Goal: Transaction & Acquisition: Book appointment/travel/reservation

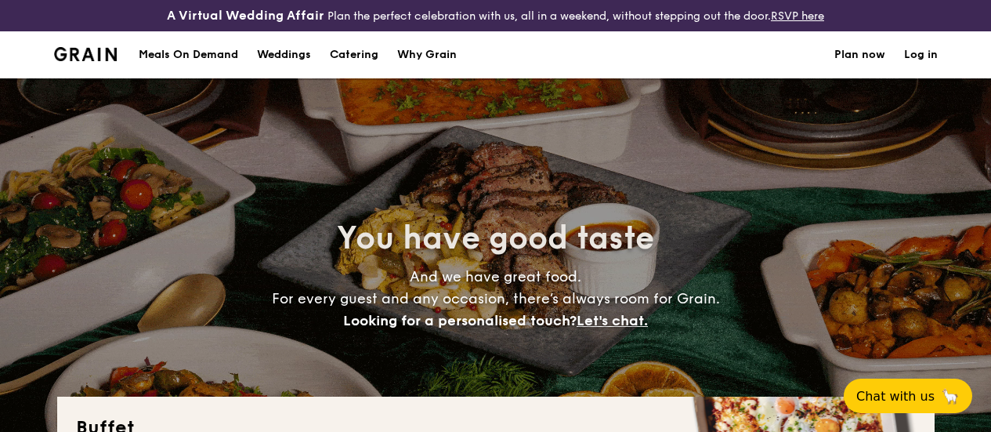
select select
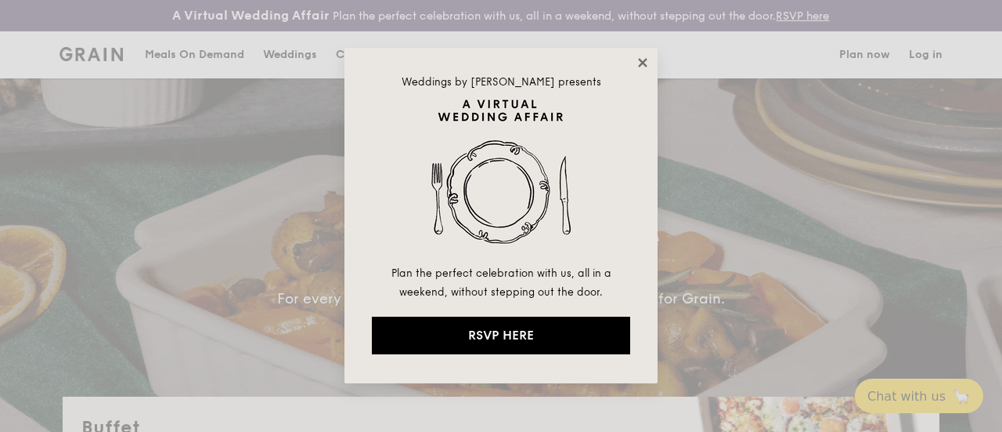
click at [637, 65] on icon at bounding box center [643, 63] width 14 height 14
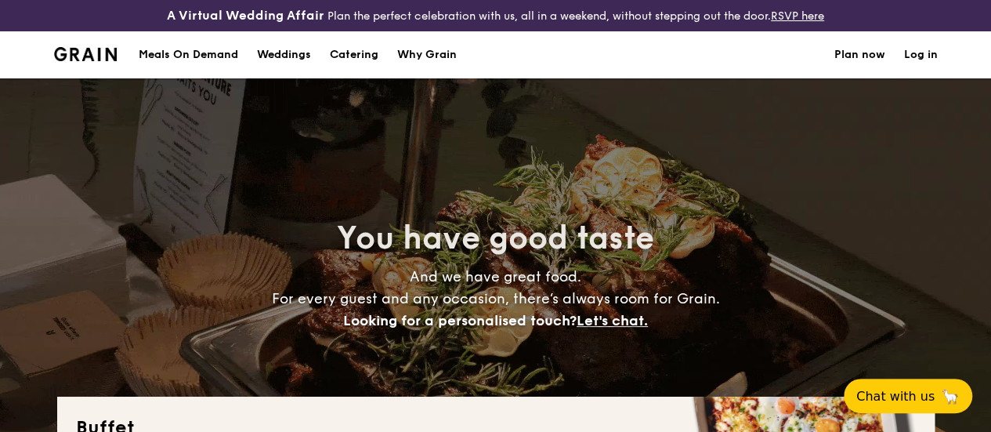
click at [359, 60] on h1 "Catering" at bounding box center [354, 54] width 49 height 47
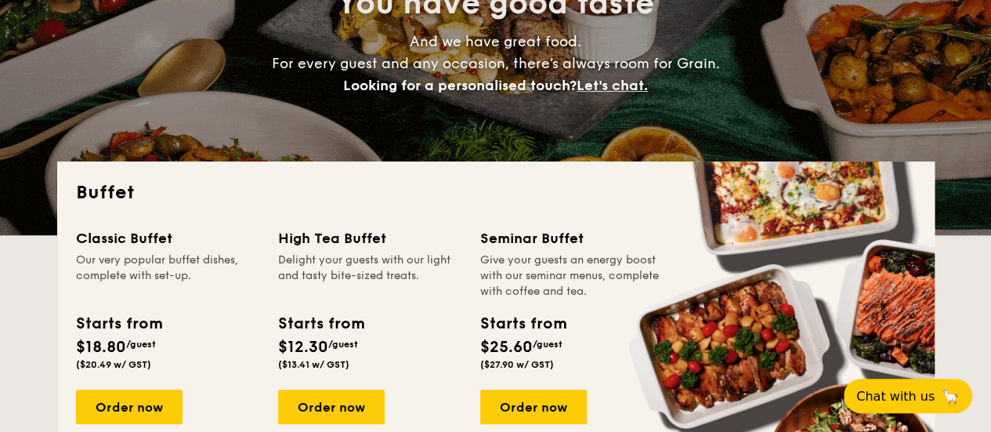
scroll to position [313, 0]
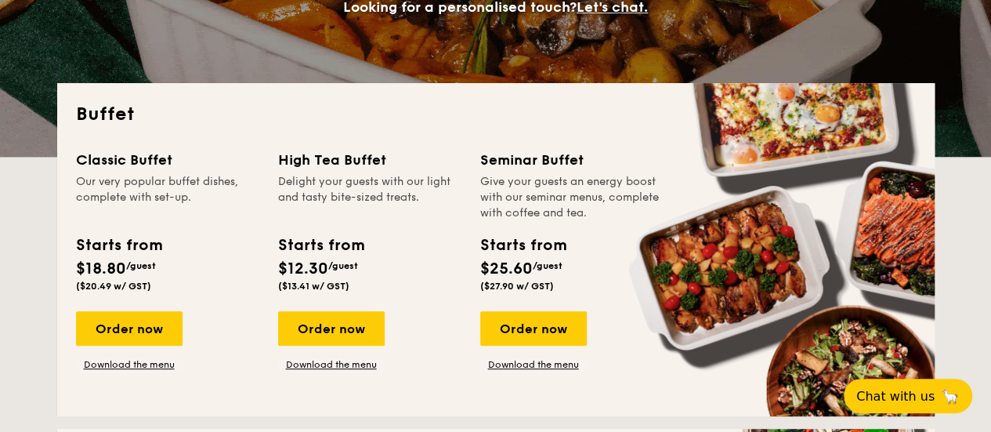
drag, startPoint x: 130, startPoint y: 338, endPoint x: 148, endPoint y: 318, distance: 26.6
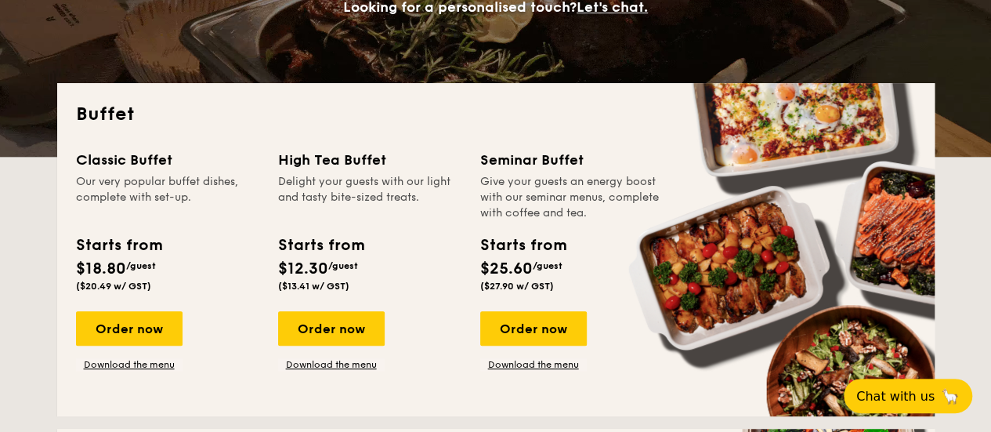
click at [129, 338] on div "Order now" at bounding box center [129, 328] width 107 height 34
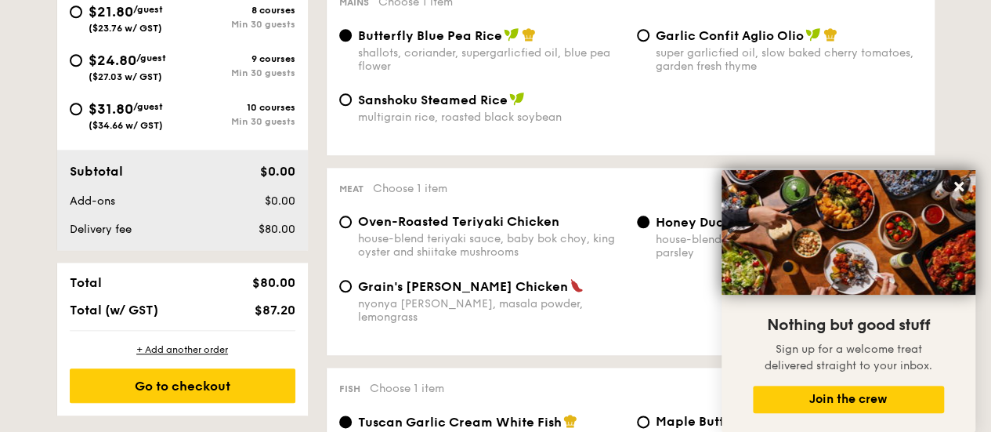
scroll to position [157, 0]
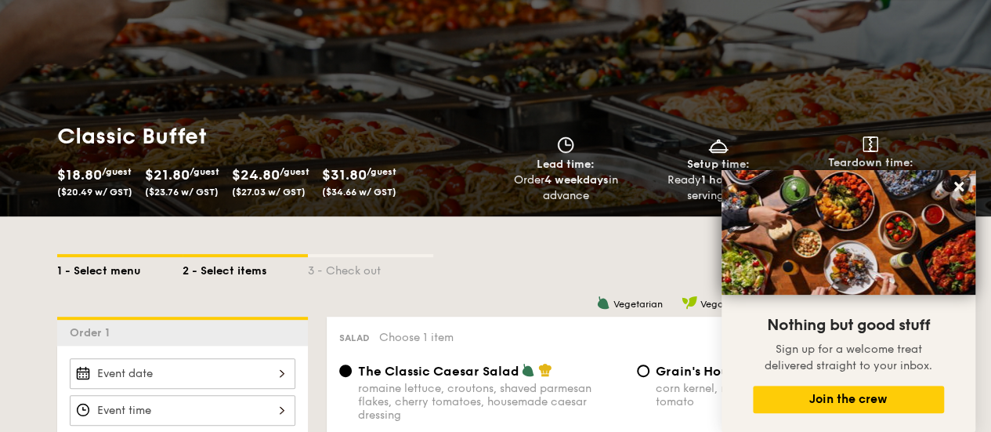
click at [87, 279] on div "1 - Select menu" at bounding box center [119, 268] width 125 height 22
select select
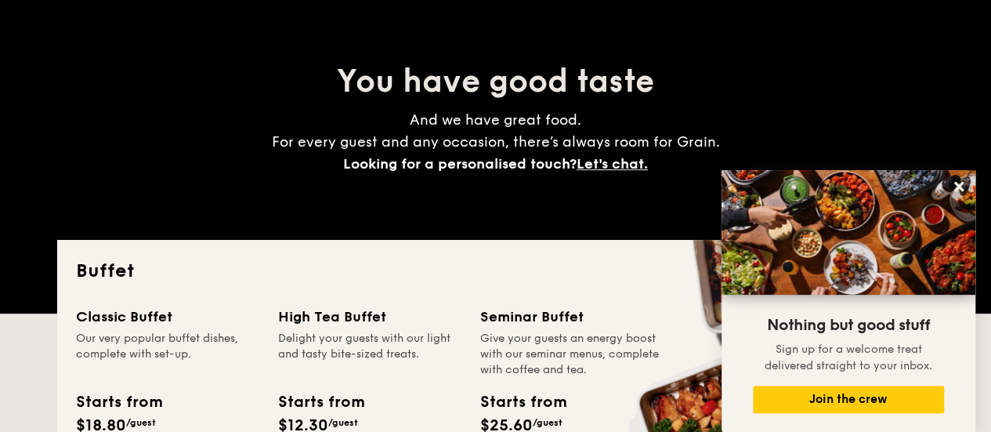
scroll to position [392, 0]
